Goal: Navigation & Orientation: Find specific page/section

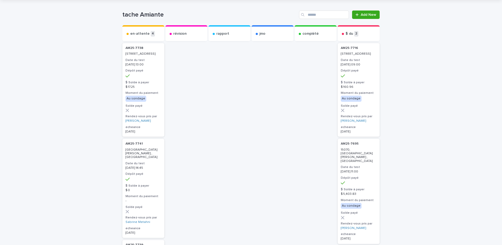
scroll to position [26, 0]
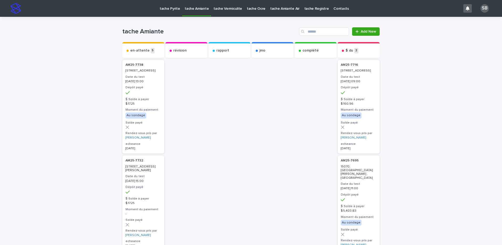
click at [174, 9] on p "tache Pyrite" at bounding box center [170, 5] width 20 height 11
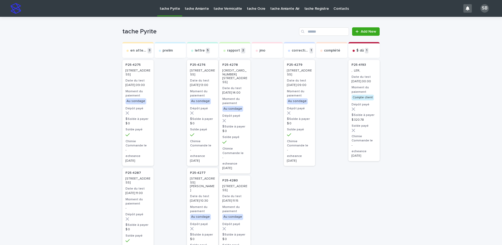
click at [203, 13] on link "tache Amiante" at bounding box center [196, 8] width 29 height 16
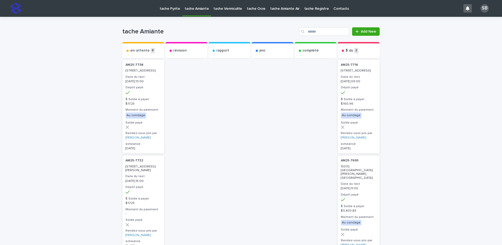
click at [165, 10] on p "tache Pyrite" at bounding box center [170, 5] width 20 height 11
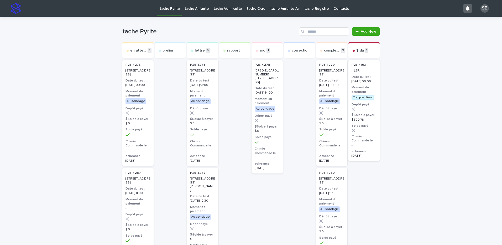
drag, startPoint x: 25, startPoint y: 104, endPoint x: 32, endPoint y: 73, distance: 31.4
